Goal: Task Accomplishment & Management: Manage account settings

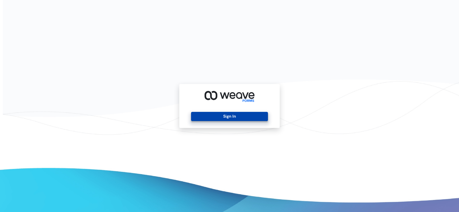
click at [229, 115] on button "Sign In" at bounding box center [229, 116] width 77 height 9
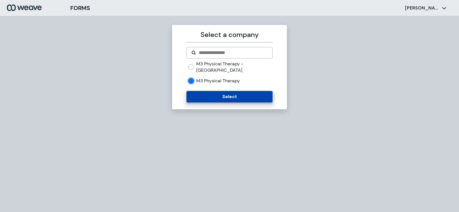
click at [205, 91] on button "Select" at bounding box center [229, 96] width 86 height 11
